Goal: Book appointment/travel/reservation

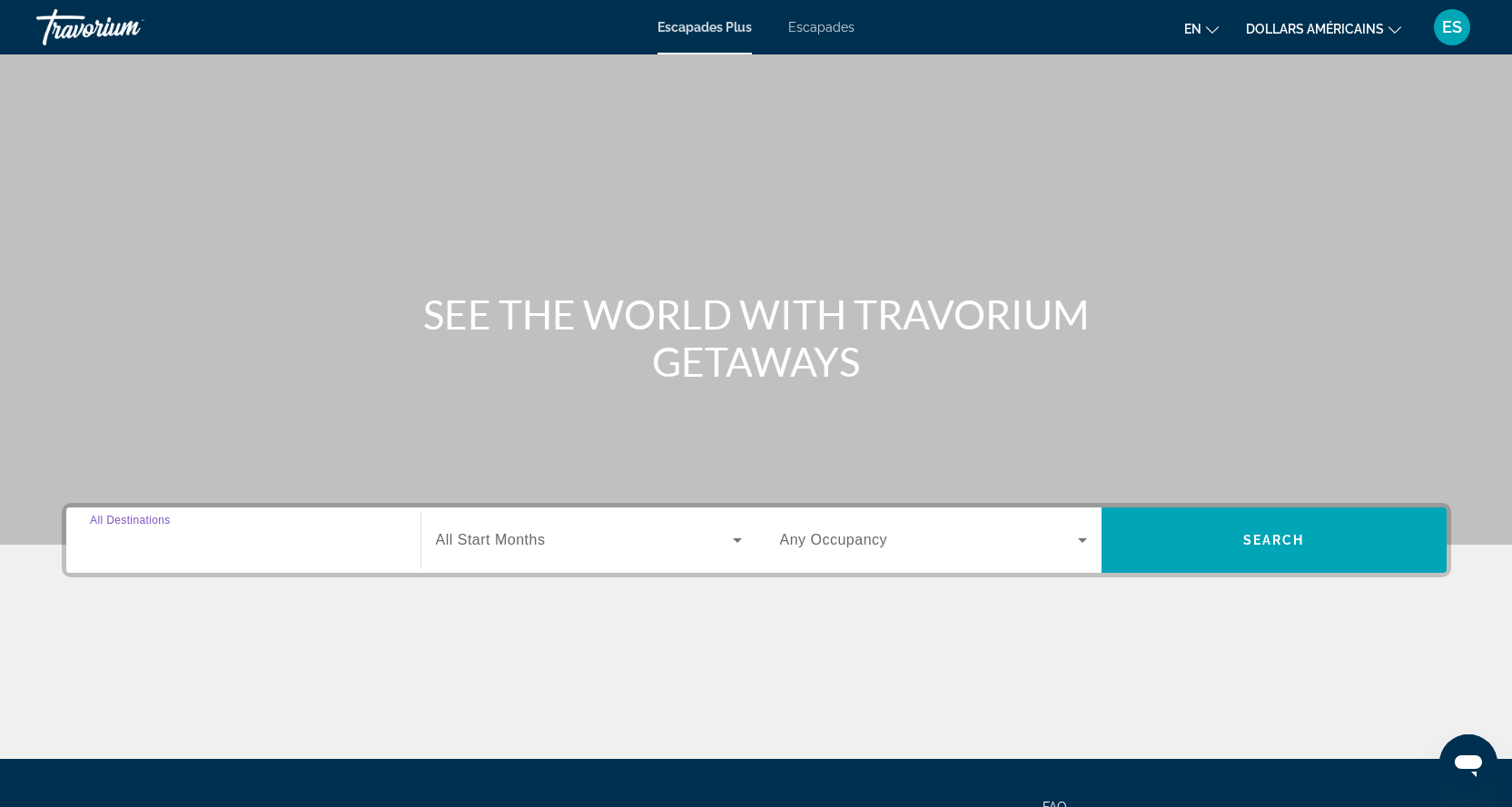
click at [217, 538] on input "Destination All Destinations" at bounding box center [243, 541] width 307 height 22
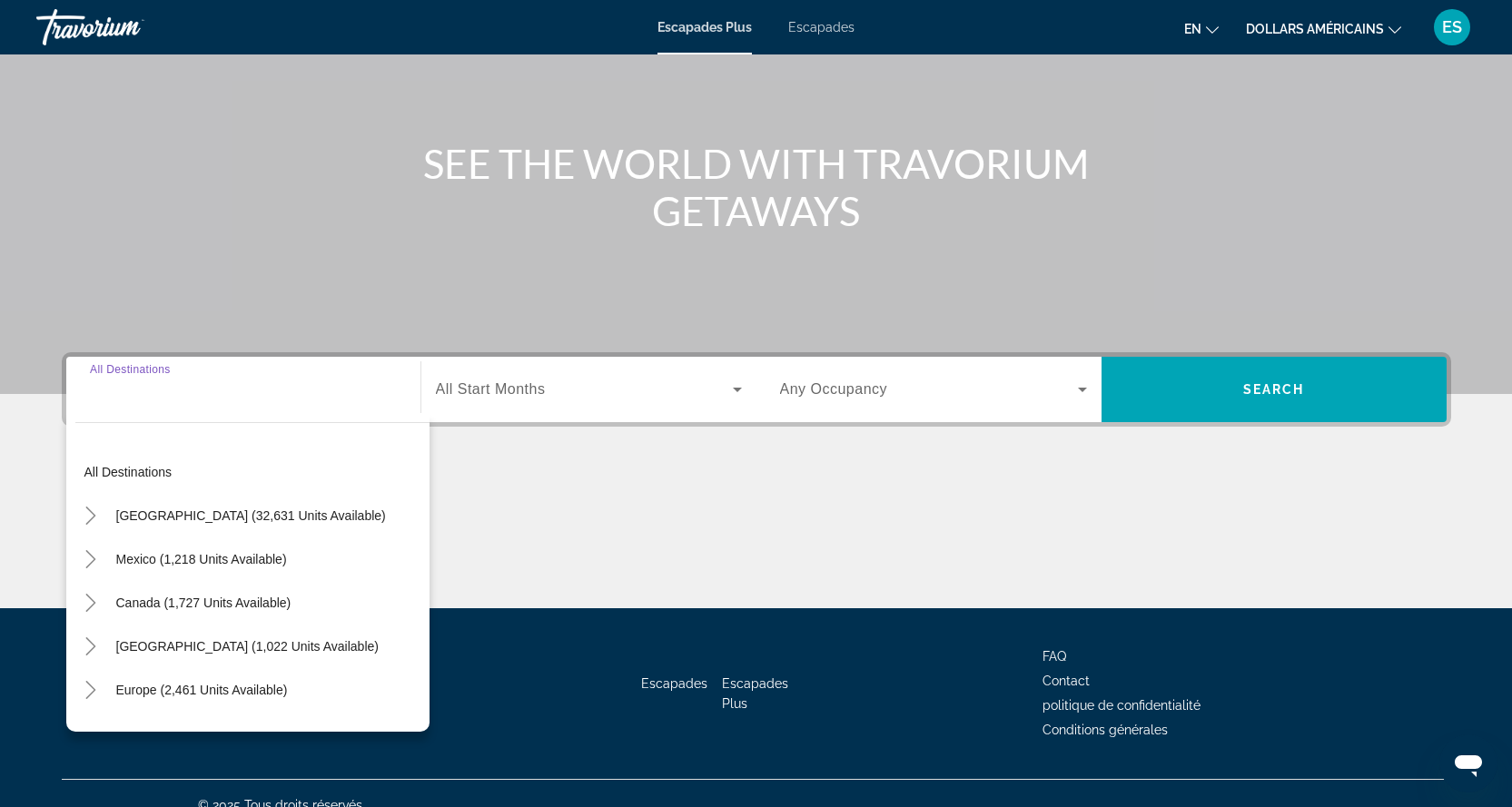
scroll to position [174, 0]
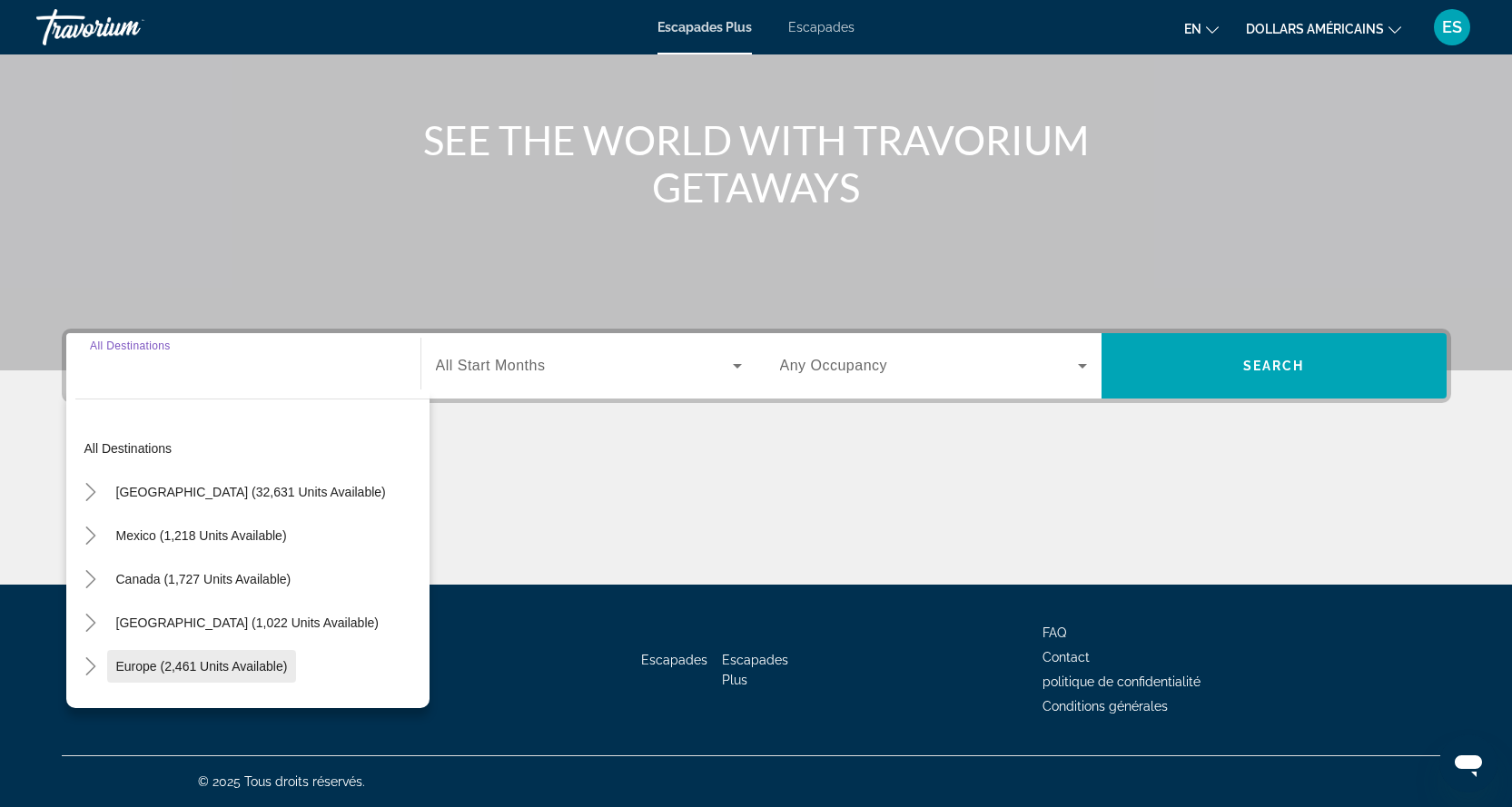
click at [208, 668] on span "Europe (2,461 units available)" at bounding box center [202, 666] width 172 height 14
type input "**********"
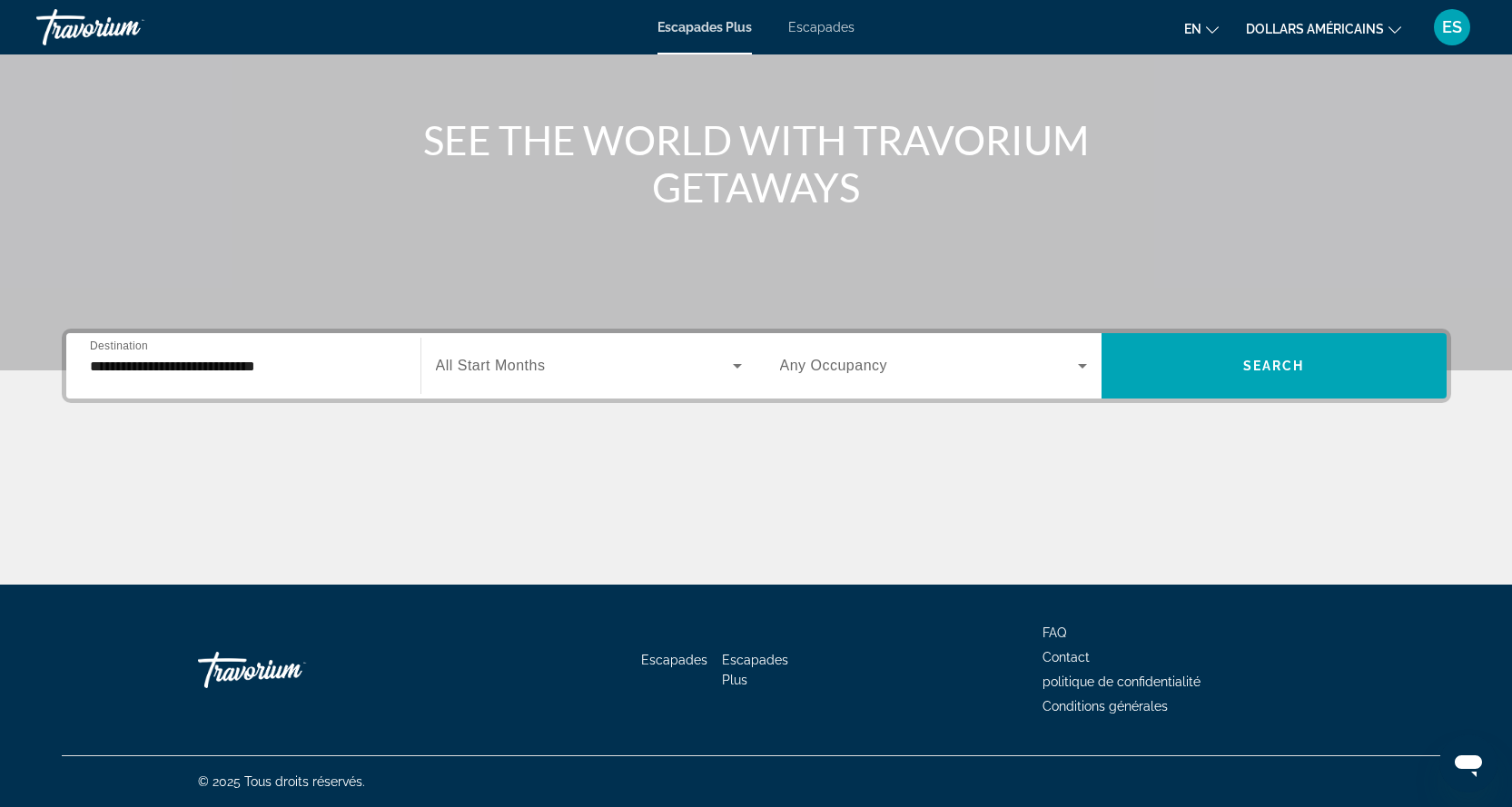
click at [473, 343] on div "Widget de recherche" at bounding box center [588, 365] width 306 height 51
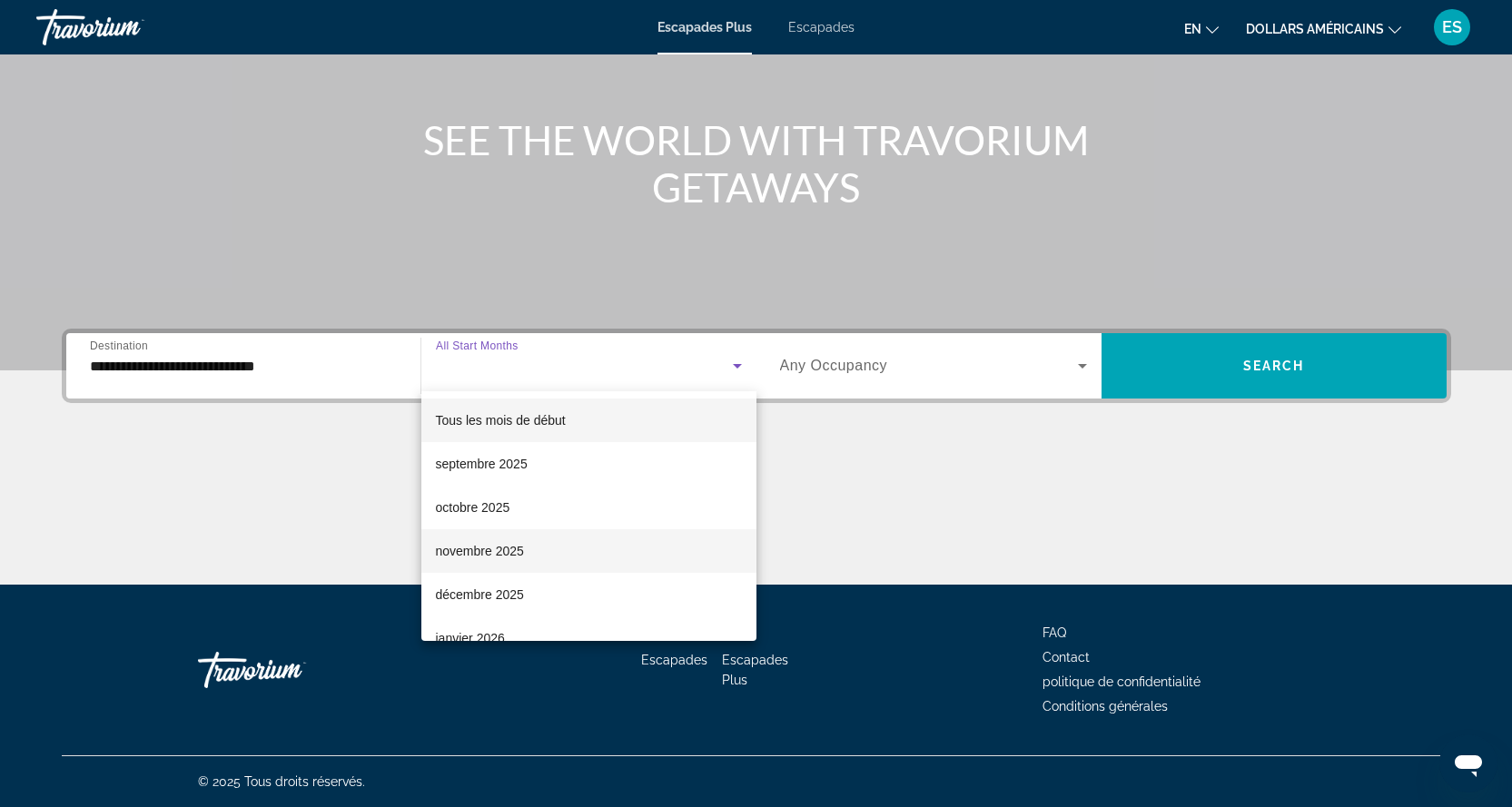
click at [497, 553] on font "novembre 2025" at bounding box center [479, 551] width 88 height 14
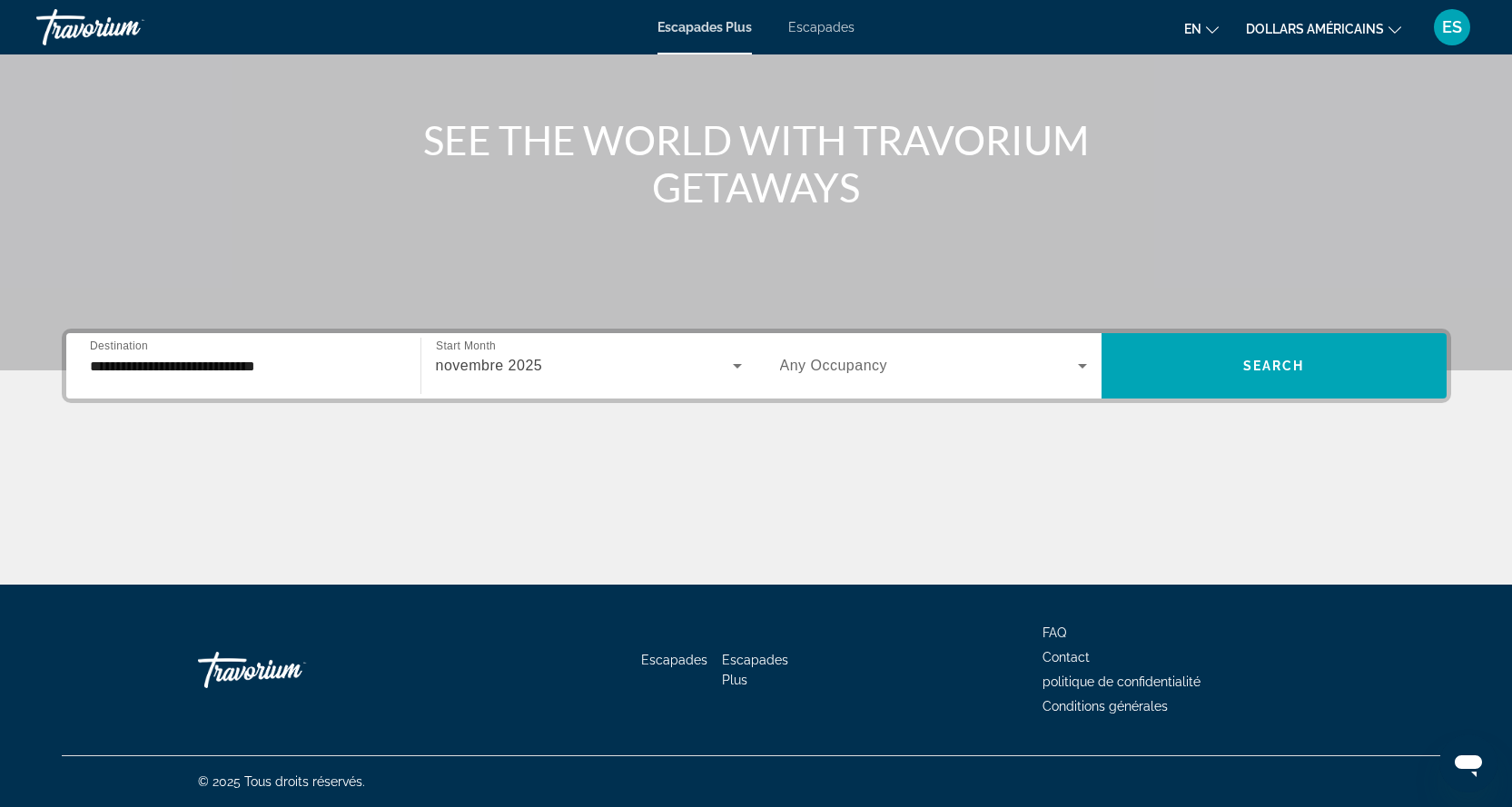
click at [860, 367] on span "Any Occupancy" at bounding box center [834, 365] width 108 height 15
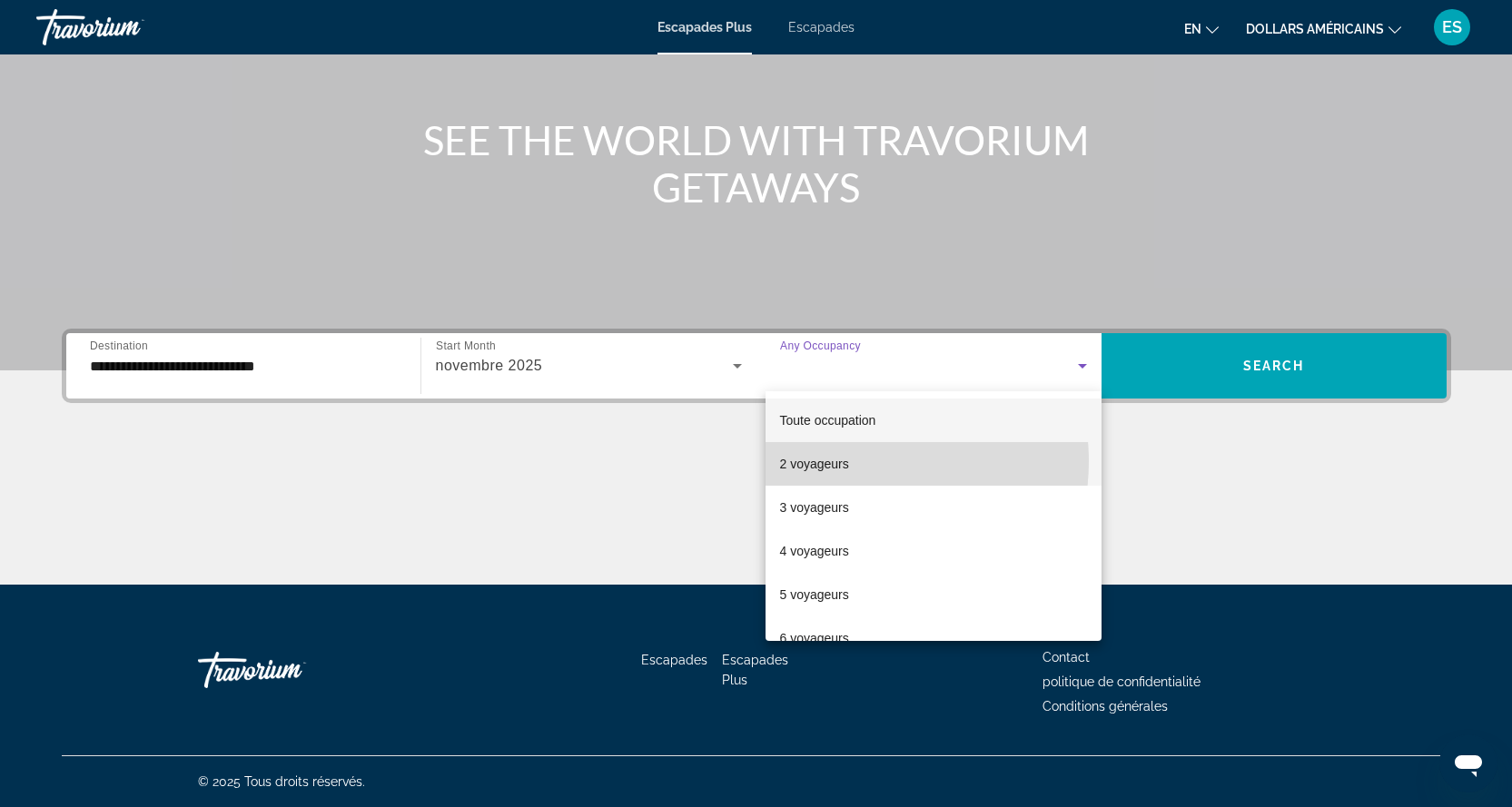
click at [851, 461] on mat-option "2 voyageurs" at bounding box center [933, 464] width 336 height 43
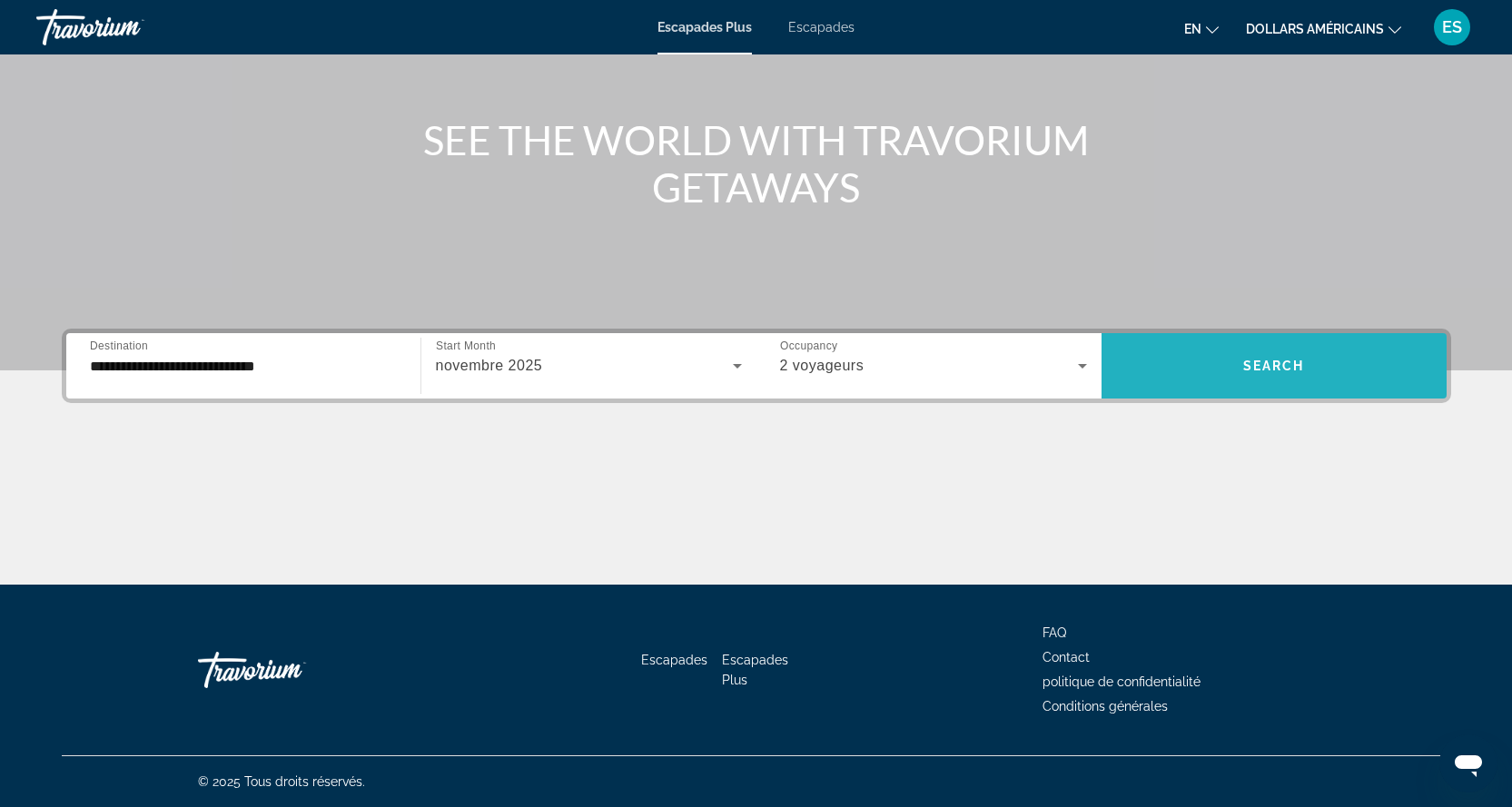
click at [1253, 366] on span "Search" at bounding box center [1274, 365] width 62 height 14
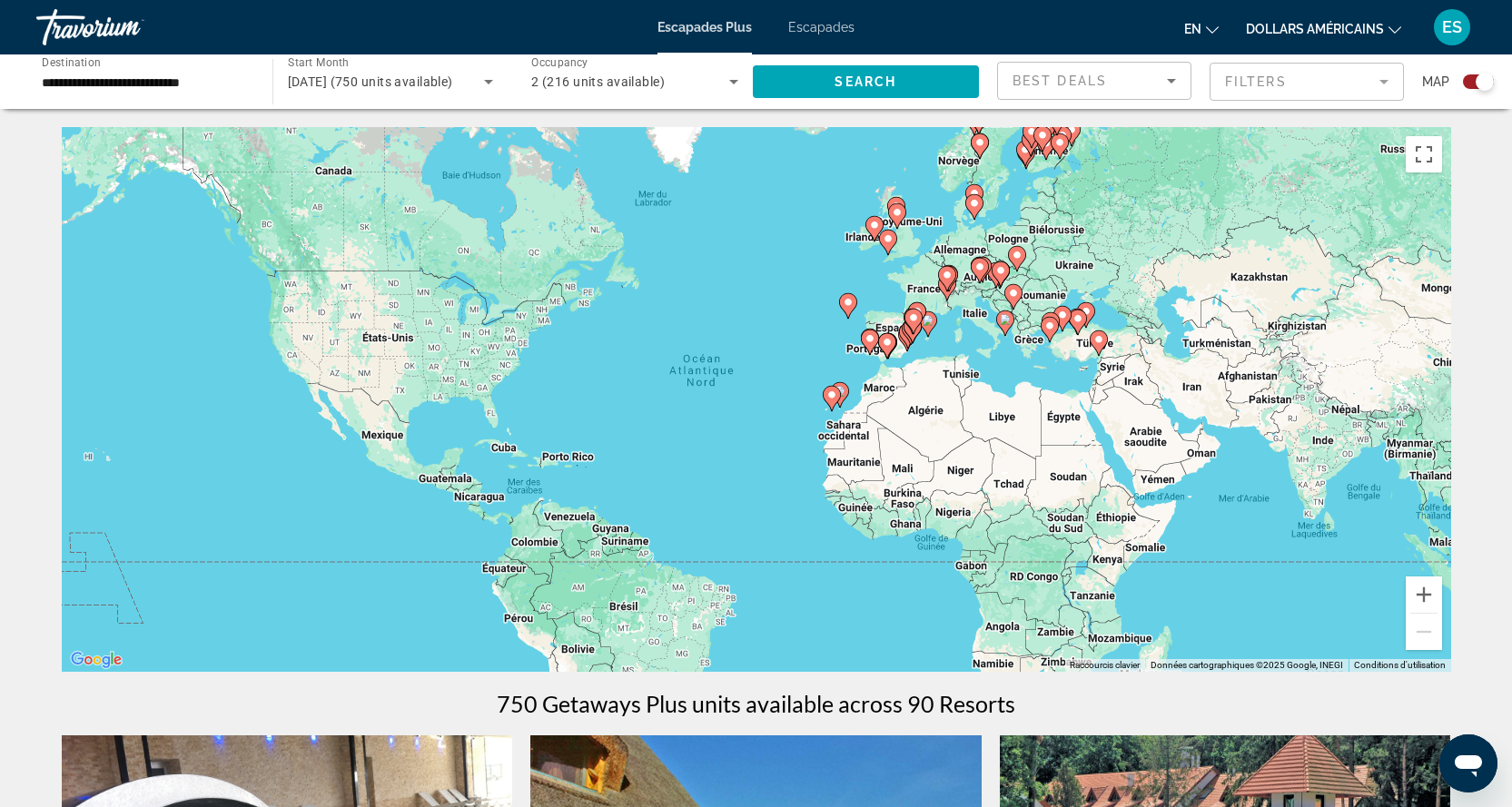
click at [927, 281] on div "Pour activer le glissement avec le clavier, appuyez sur Alt+Entrée. Une fois ce…" at bounding box center [756, 400] width 1389 height 545
click at [927, 282] on div "Pour activer le glissement avec le clavier, appuyez sur Alt+Entrée. Une fois ce…" at bounding box center [756, 400] width 1389 height 545
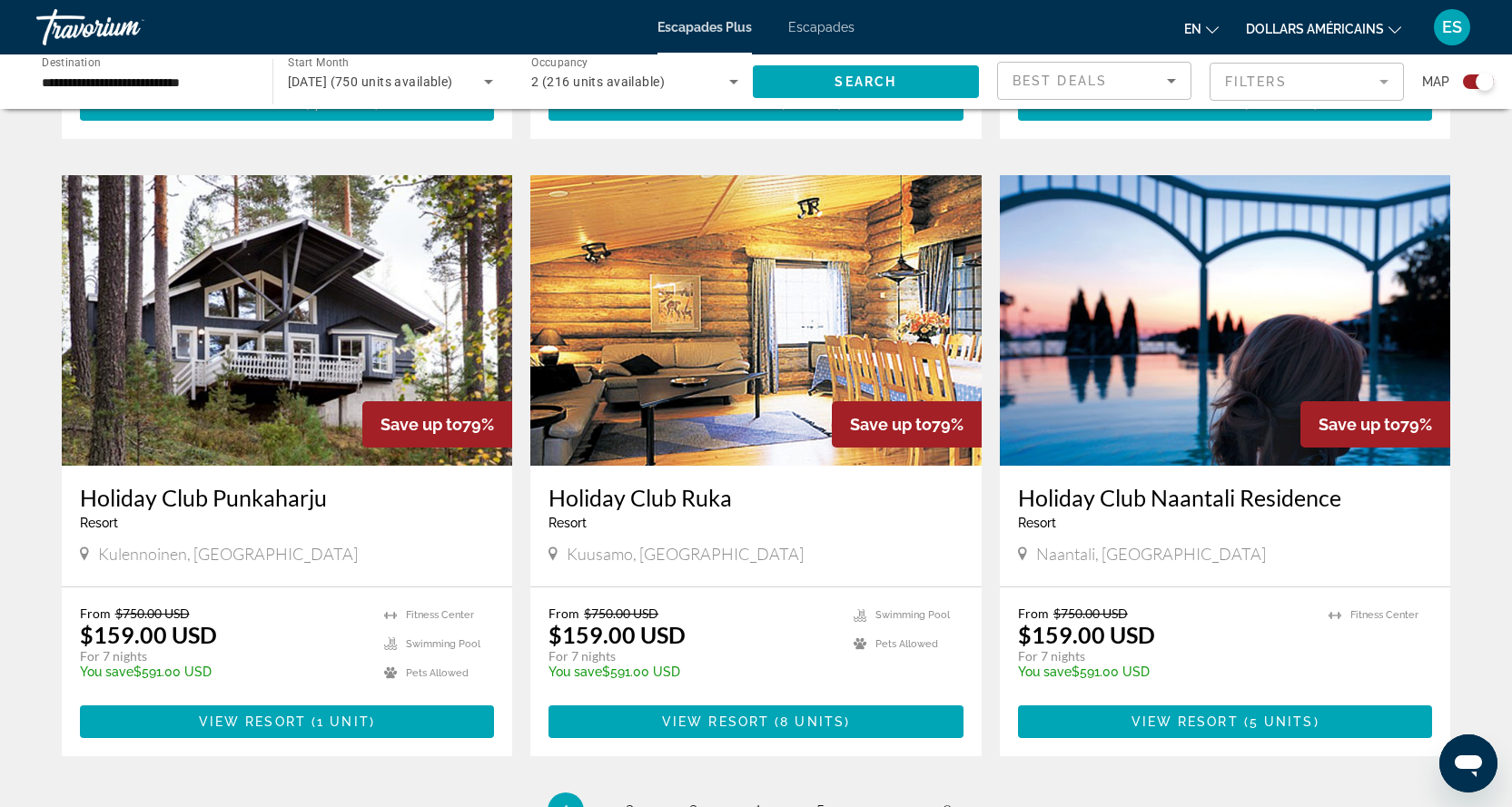
scroll to position [2543, 0]
